Goal: Information Seeking & Learning: Learn about a topic

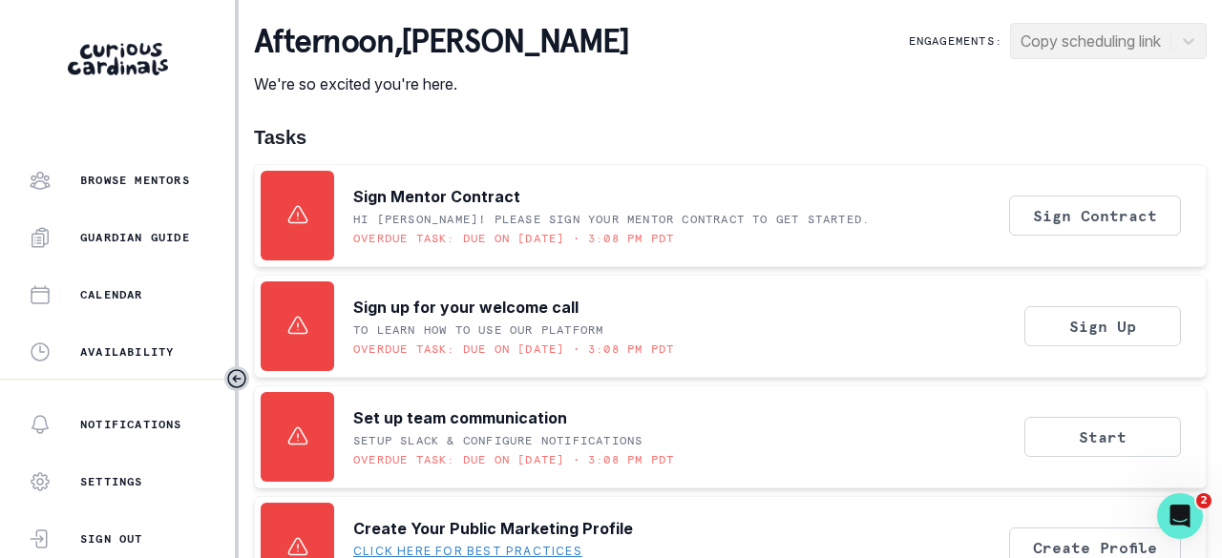
scroll to position [612, 0]
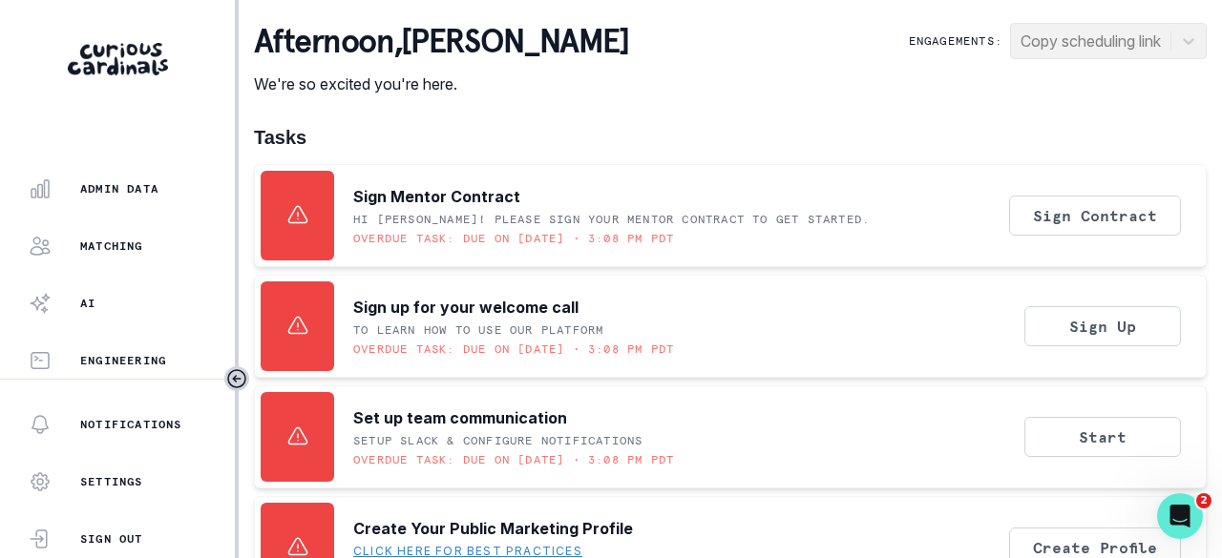
click at [138, 195] on p "Admin Data" at bounding box center [119, 188] width 78 height 15
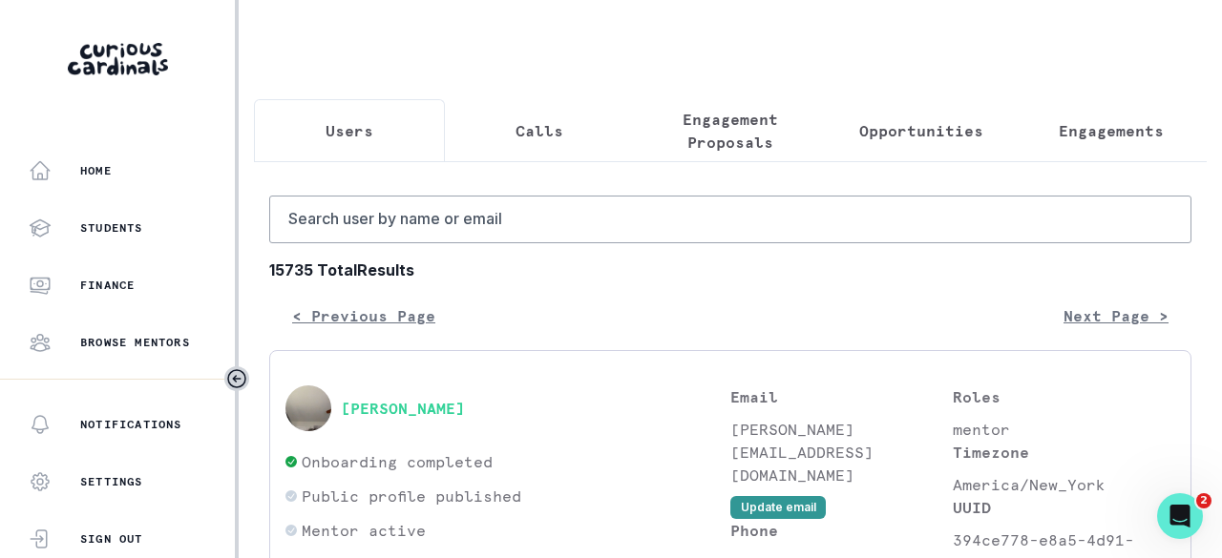
click at [1072, 130] on p "Engagements" at bounding box center [1110, 130] width 105 height 23
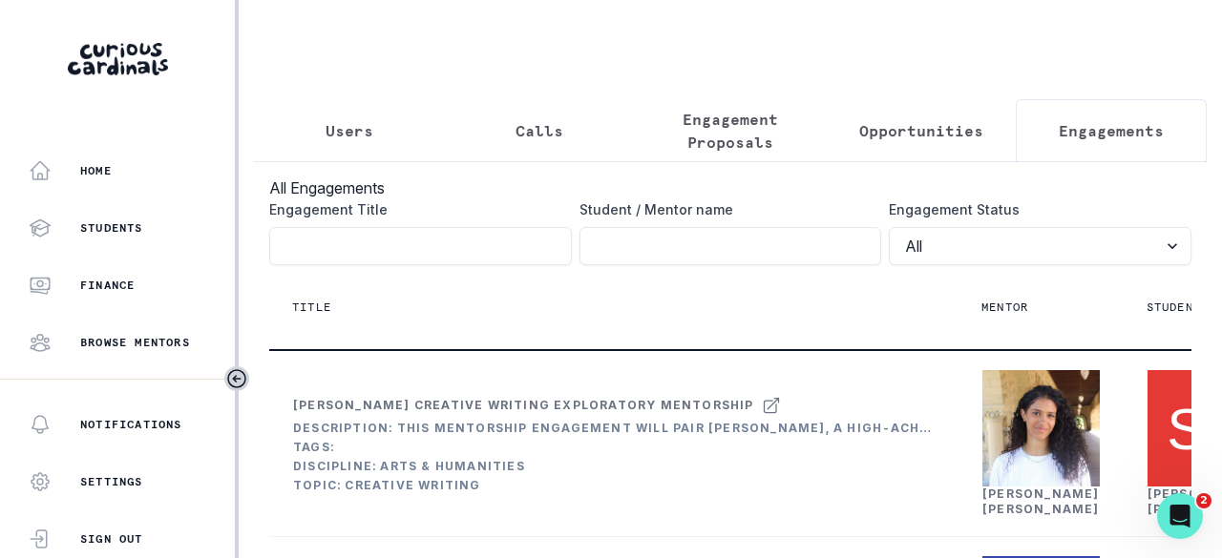
click at [734, 253] on input "Engagement Title" at bounding box center [730, 246] width 303 height 38
type input "harish"
click button "submit" at bounding box center [0, 0] width 0 height 0
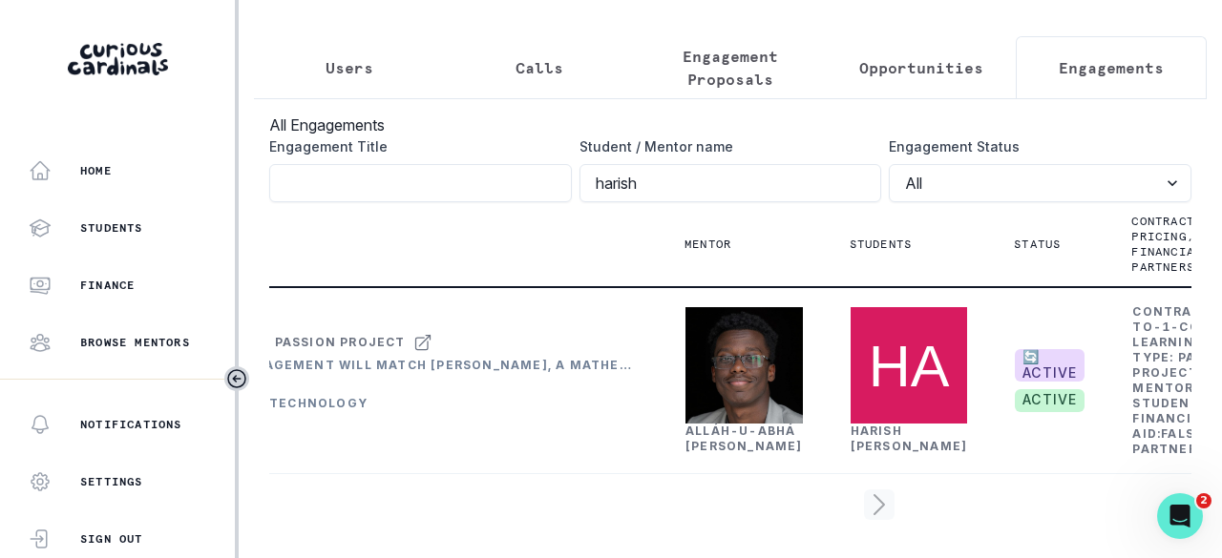
scroll to position [0, 337]
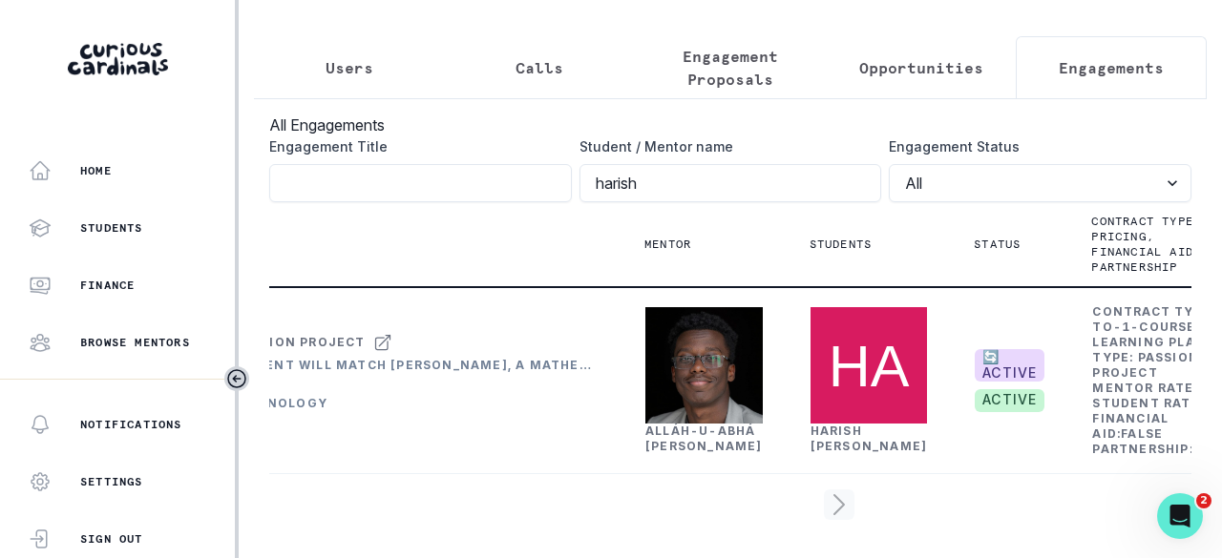
click at [681, 424] on link "Alláh-[PERSON_NAME]" at bounding box center [703, 439] width 117 height 30
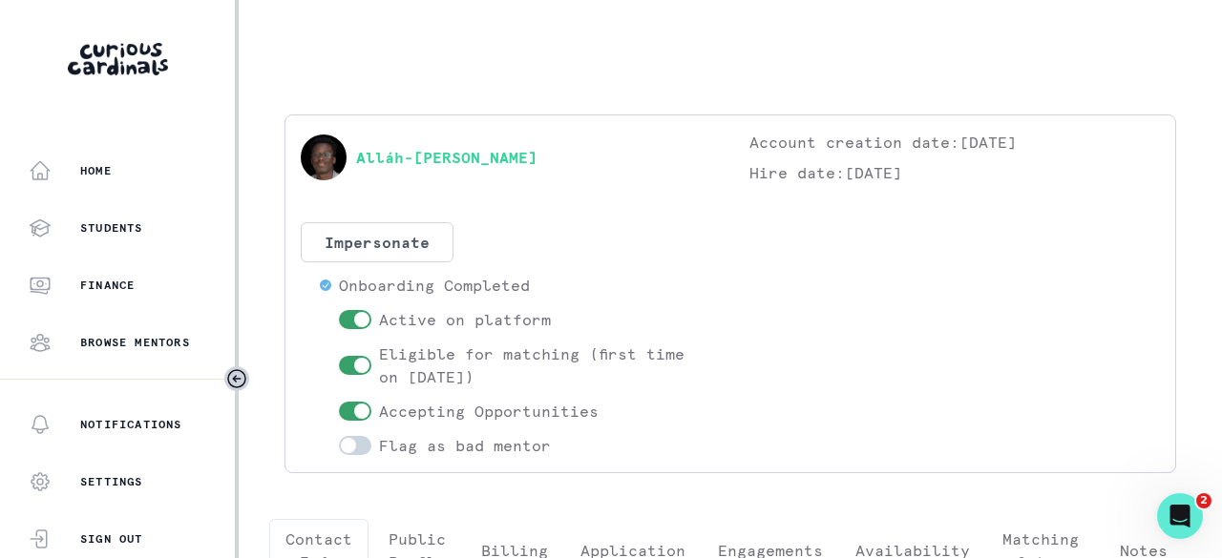
scroll to position [460, 0]
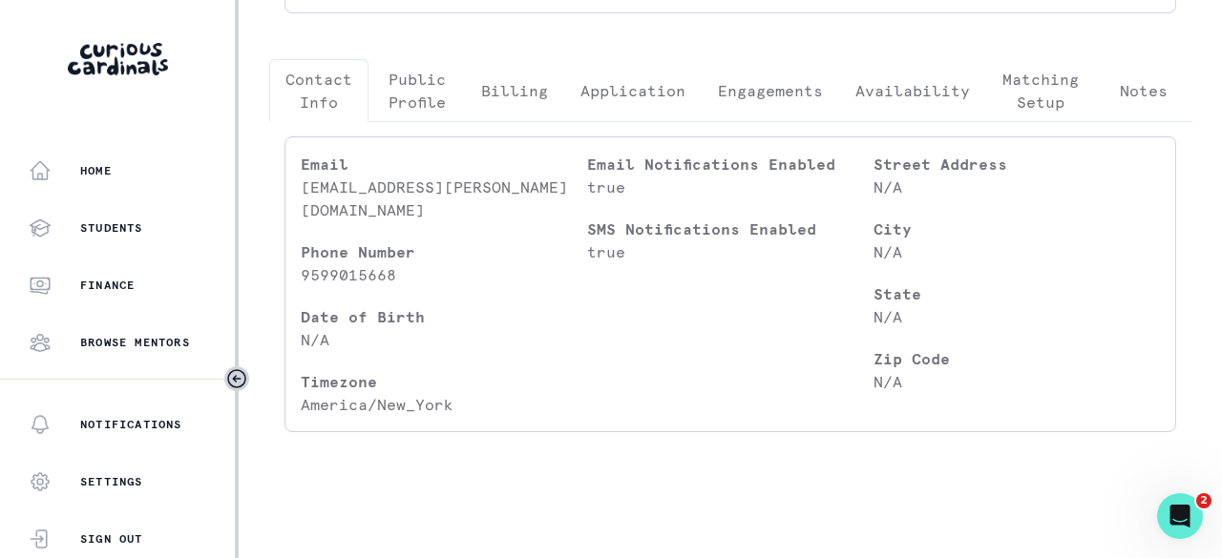
click at [769, 99] on button "Engagements" at bounding box center [770, 90] width 137 height 63
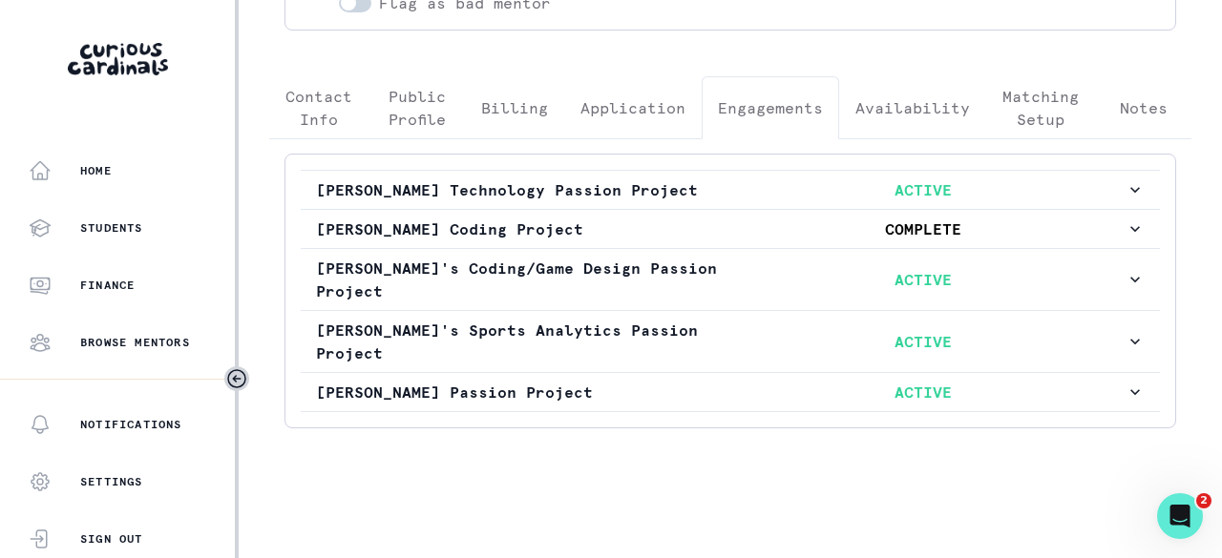
scroll to position [391, 0]
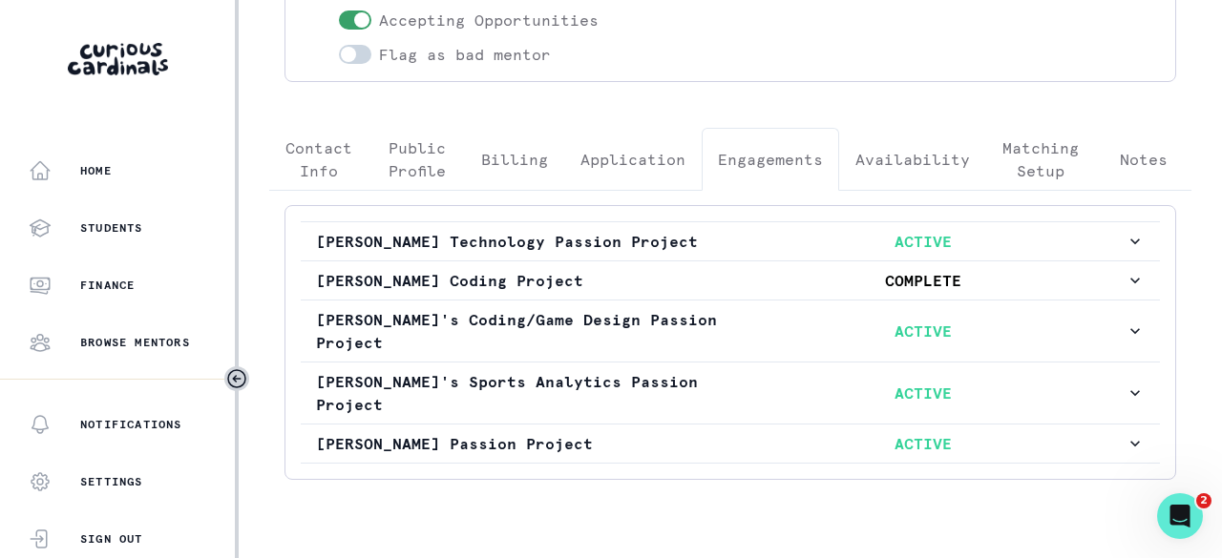
click at [573, 370] on p "[PERSON_NAME]'s Sports Analytics Passion Project" at bounding box center [518, 393] width 405 height 46
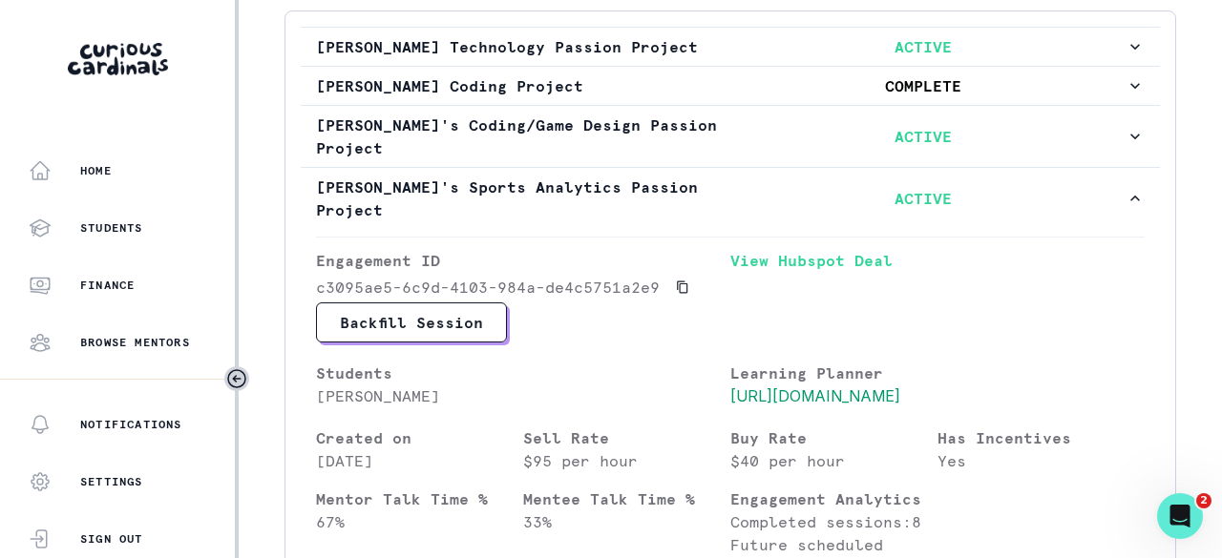
scroll to position [487, 0]
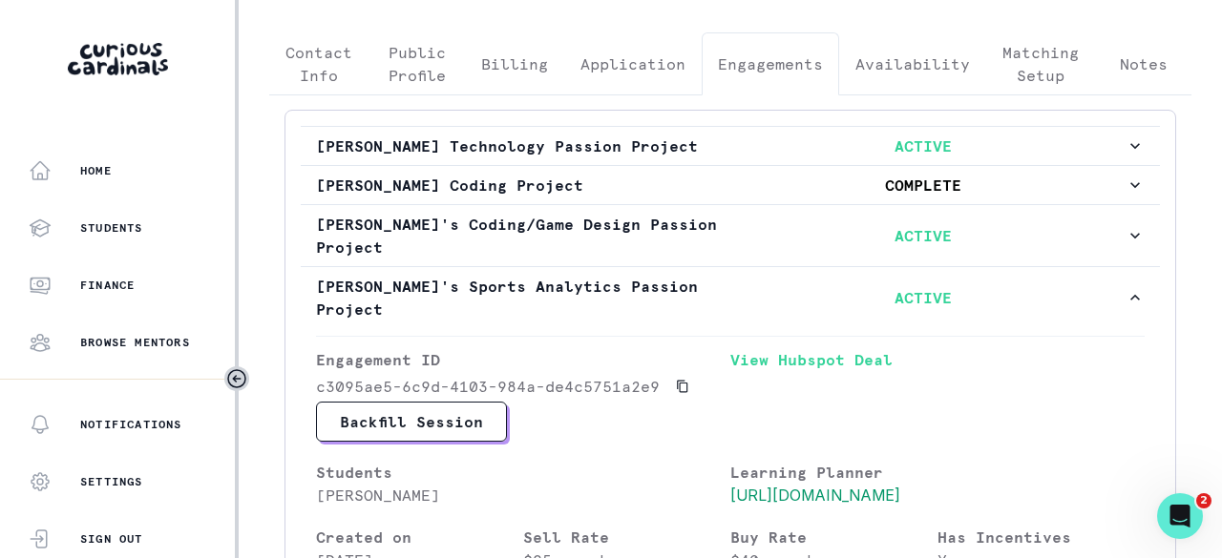
click at [702, 275] on p "[PERSON_NAME]'s Sports Analytics Passion Project" at bounding box center [518, 298] width 405 height 46
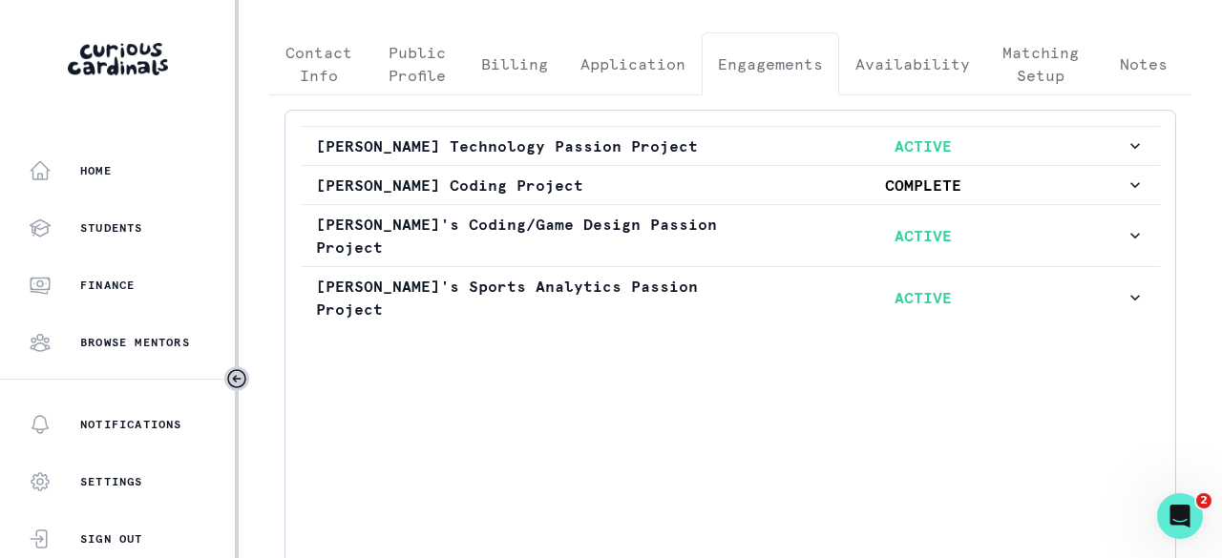
scroll to position [391, 0]
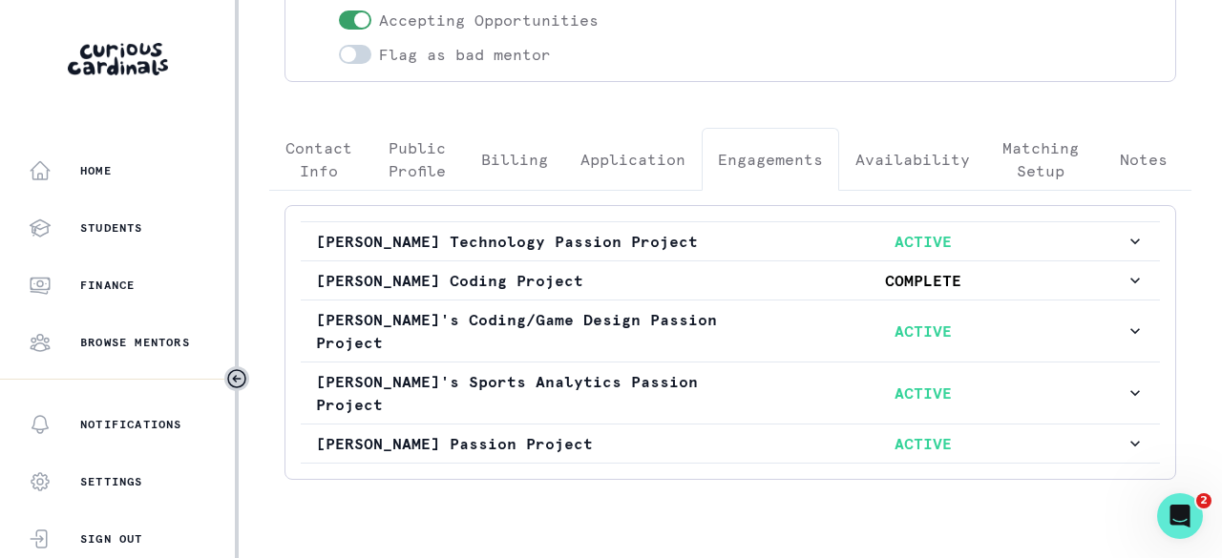
click at [657, 370] on p "[PERSON_NAME]'s Sports Analytics Passion Project" at bounding box center [518, 393] width 405 height 46
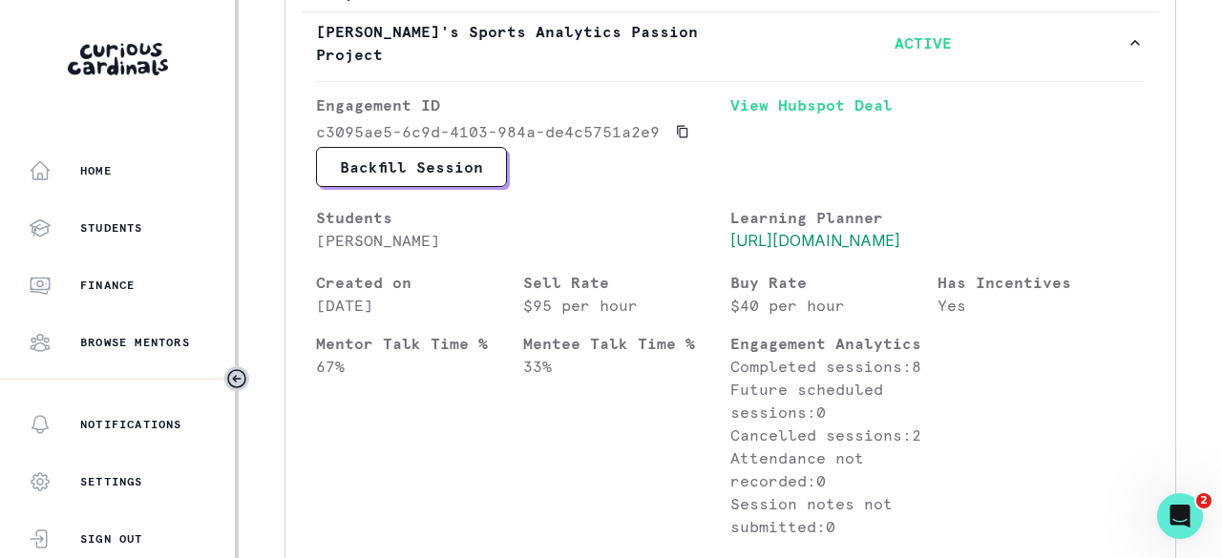
scroll to position [1155, 0]
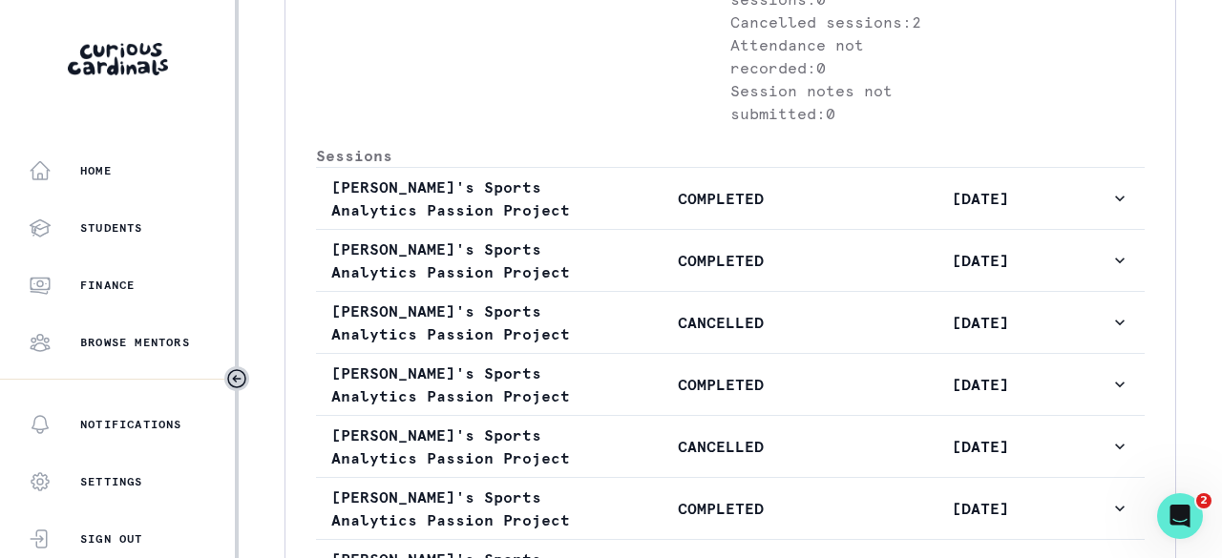
click at [702, 187] on p "COMPLETED" at bounding box center [721, 198] width 260 height 23
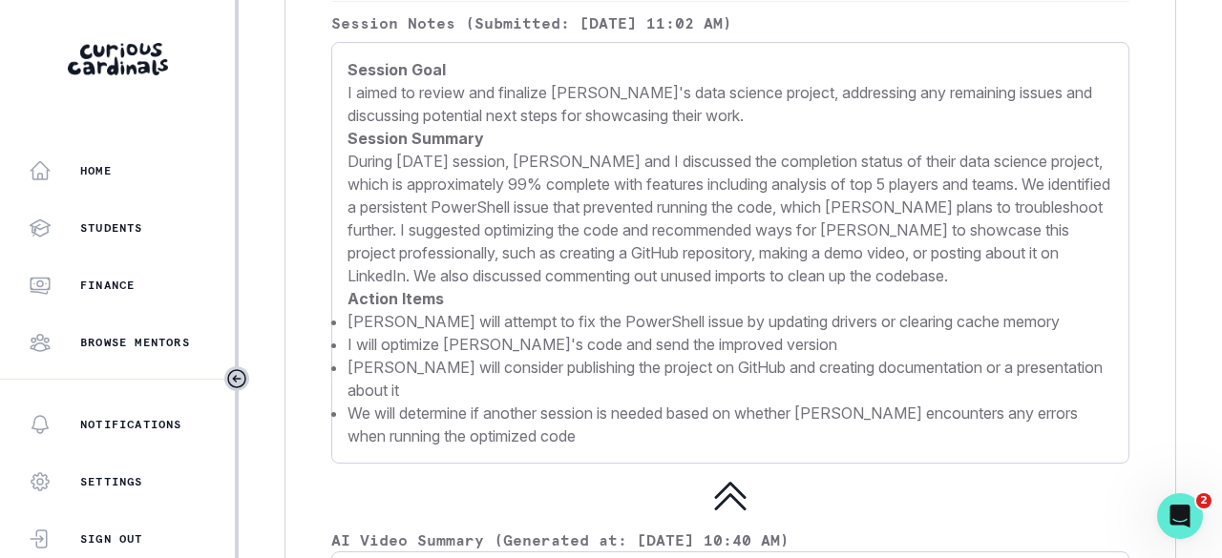
scroll to position [2300, 0]
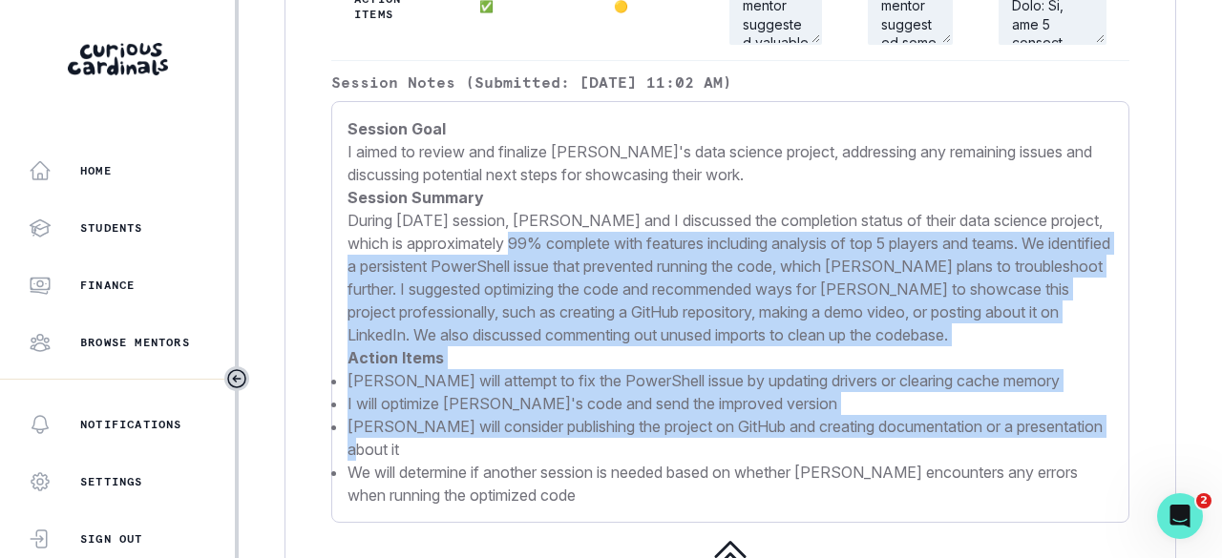
drag, startPoint x: 527, startPoint y: 217, endPoint x: 520, endPoint y: 420, distance: 203.4
click at [520, 420] on p "Session Goal I aimed to review and finalize [PERSON_NAME]'s data science projec…" at bounding box center [729, 311] width 765 height 389
click at [568, 415] on li "[PERSON_NAME] will consider publishing the project on GitHub and creating docum…" at bounding box center [729, 438] width 765 height 46
